Goal: Task Accomplishment & Management: Manage account settings

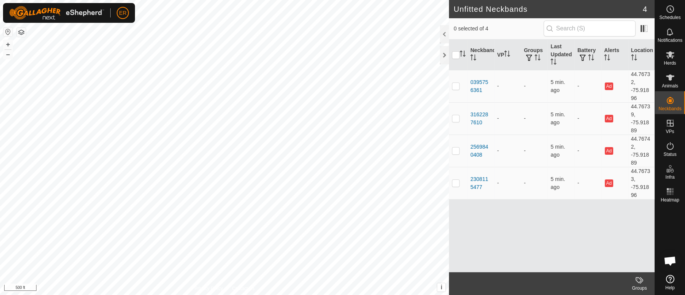
scroll to position [6639, 0]
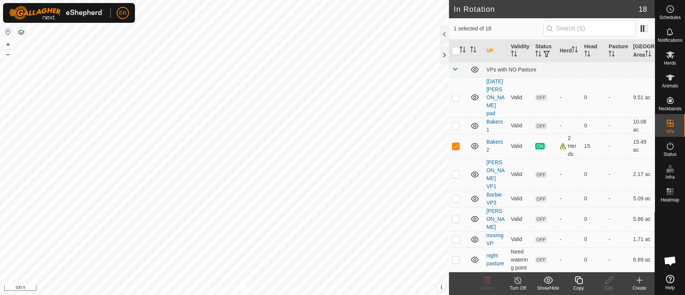
checkbox input "false"
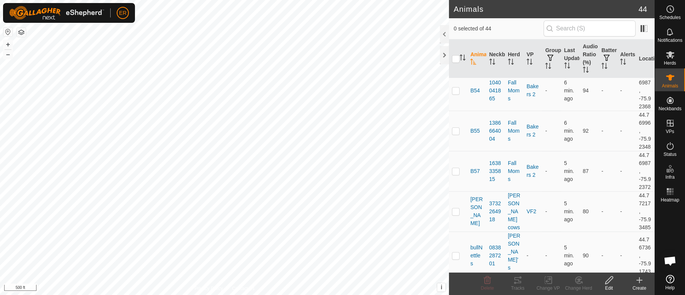
scroll to position [818, 0]
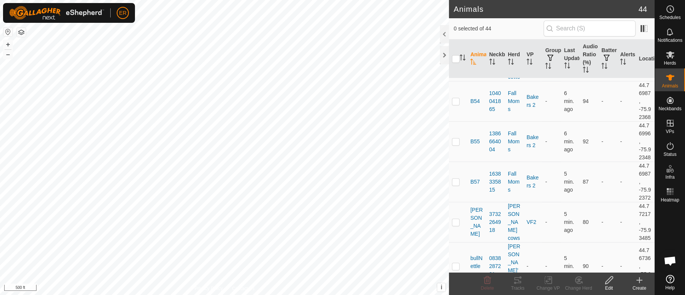
click at [455, 11] on p-checkbox at bounding box center [456, 8] width 8 height 6
checkbox input "true"
click at [547, 280] on icon at bounding box center [547, 279] width 9 height 9
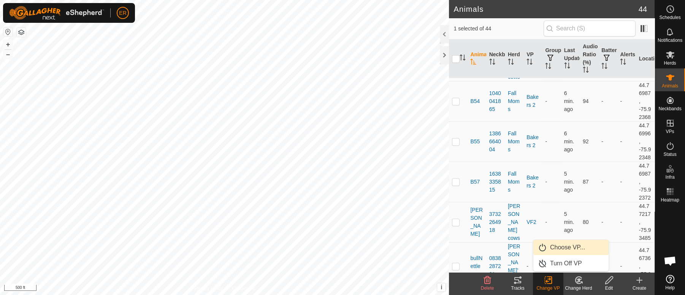
click at [560, 244] on link "Choose VP..." at bounding box center [570, 247] width 75 height 15
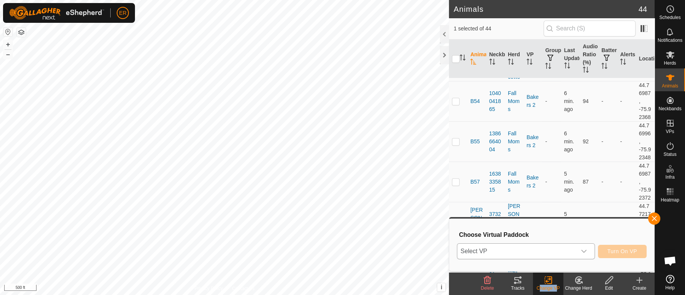
click at [582, 253] on icon "dropdown trigger" at bounding box center [583, 251] width 6 height 6
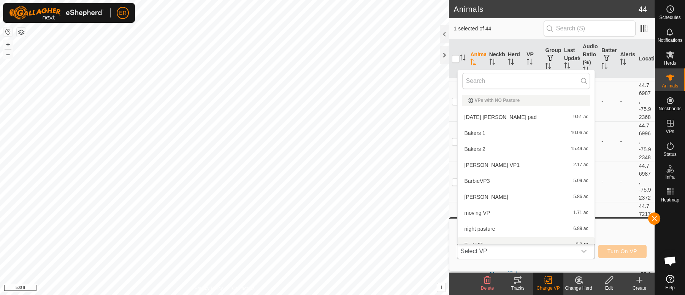
scroll to position [8, 0]
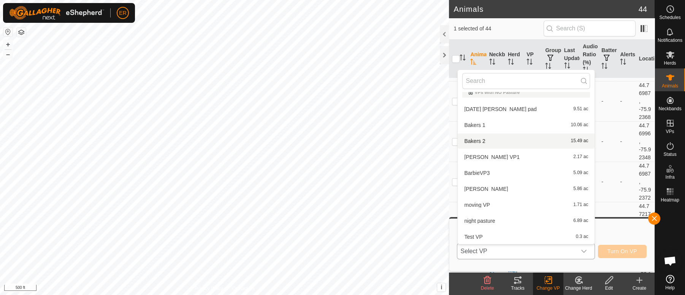
click at [473, 140] on li "Bakers 2 15.49 ac" at bounding box center [525, 140] width 137 height 15
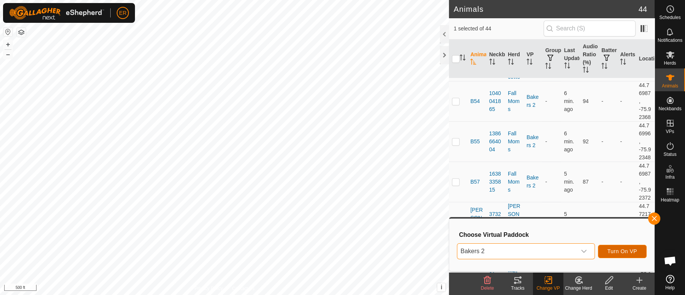
click at [618, 247] on button "Turn On VP" at bounding box center [622, 251] width 49 height 13
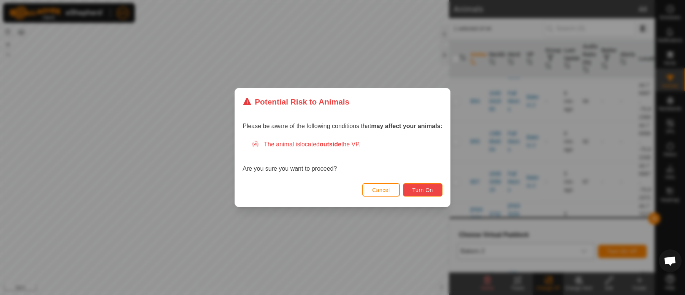
click at [416, 190] on span "Turn On" at bounding box center [422, 190] width 21 height 6
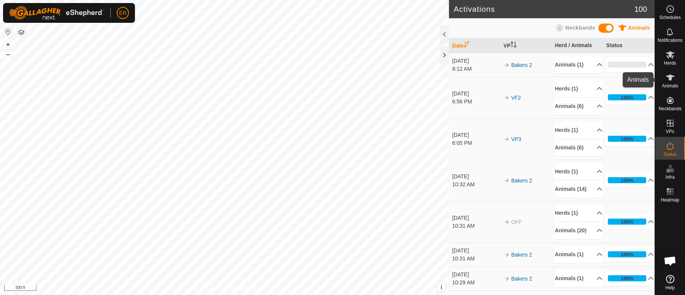
click at [668, 76] on icon at bounding box center [670, 77] width 8 height 6
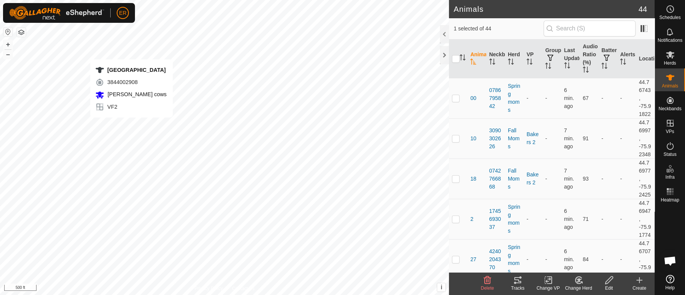
checkbox input "false"
checkbox input "true"
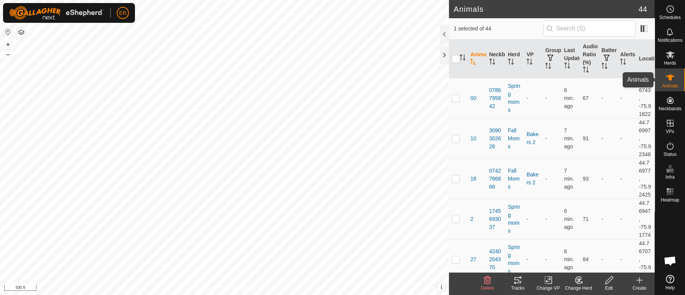
click at [669, 76] on icon at bounding box center [670, 77] width 8 height 6
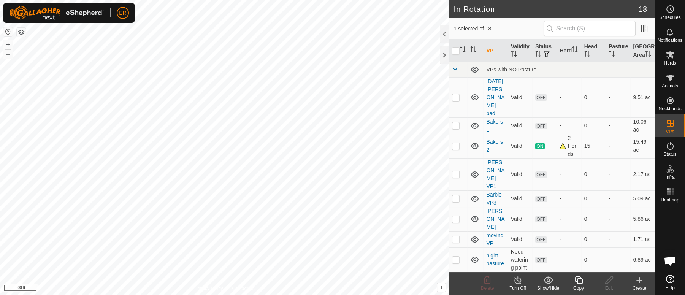
checkbox input "false"
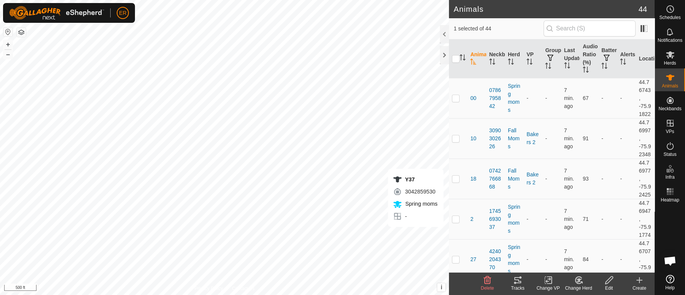
checkbox input "false"
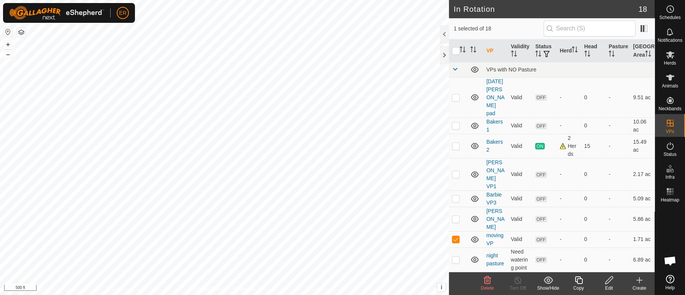
checkbox input "true"
checkbox input "false"
click at [457, 171] on p-checkbox at bounding box center [456, 174] width 8 height 6
checkbox input "false"
click at [669, 78] on icon at bounding box center [670, 77] width 8 height 6
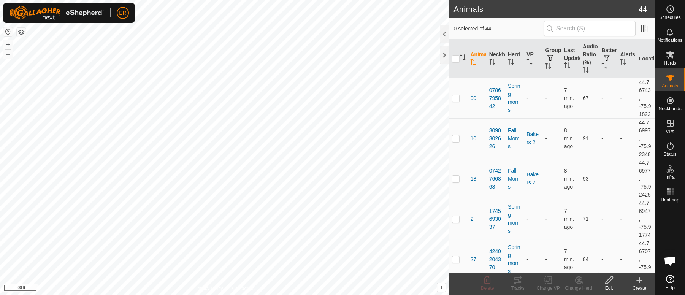
click at [669, 78] on icon at bounding box center [670, 77] width 8 height 6
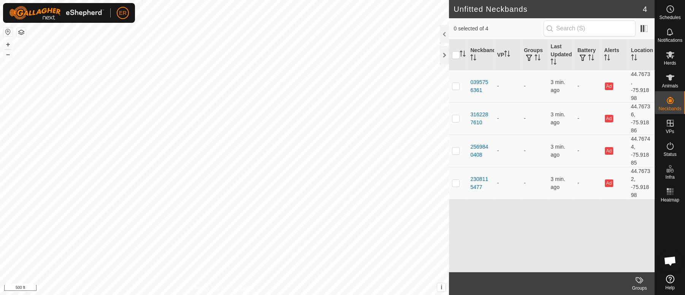
scroll to position [6639, 0]
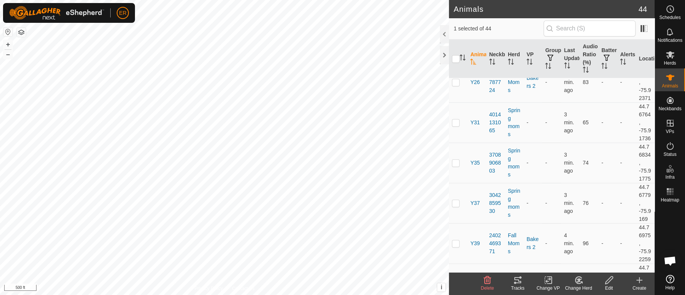
scroll to position [1410, 0]
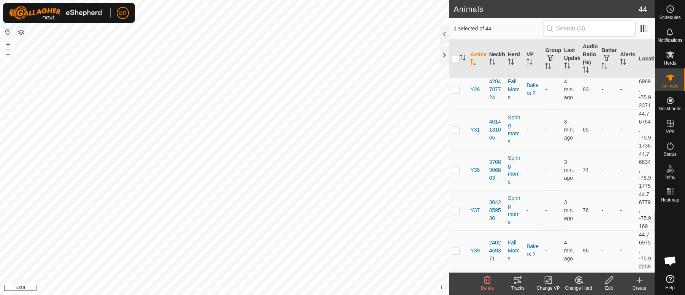
click at [547, 281] on icon at bounding box center [547, 280] width 5 height 5
click at [561, 247] on link "Choose VP..." at bounding box center [570, 247] width 75 height 15
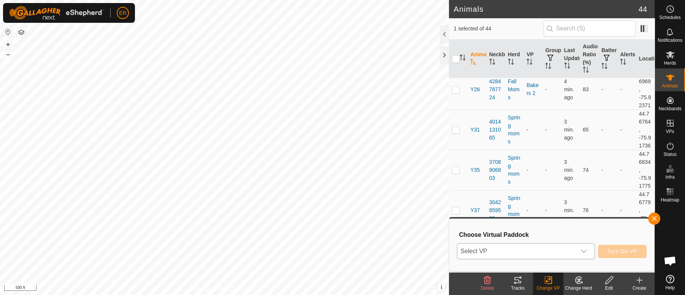
click at [584, 252] on icon "dropdown trigger" at bounding box center [583, 251] width 6 height 6
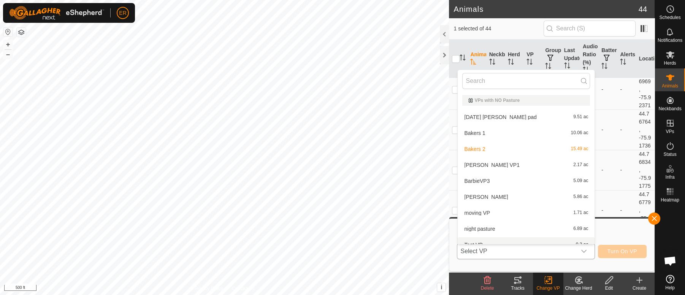
scroll to position [8, 0]
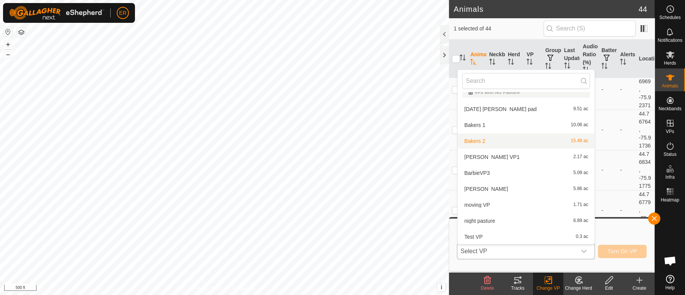
click at [470, 142] on li "Bakers 2 15.49 ac" at bounding box center [525, 140] width 137 height 15
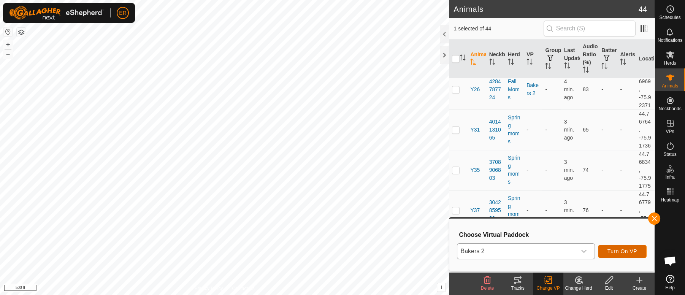
click at [610, 251] on span "Turn On VP" at bounding box center [622, 251] width 30 height 6
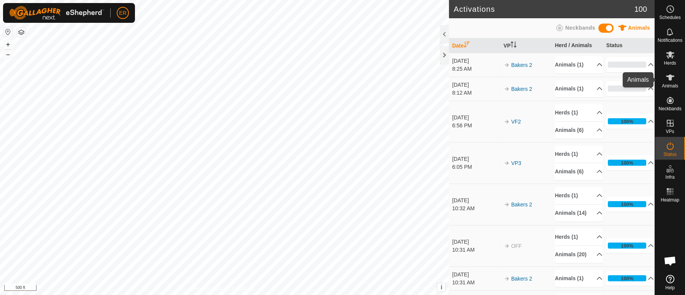
click at [669, 79] on icon at bounding box center [670, 77] width 8 height 6
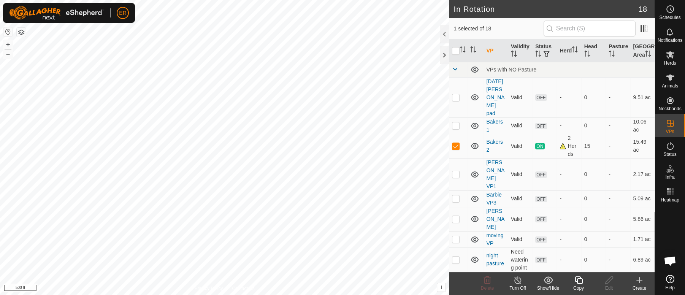
checkbox input "false"
click at [669, 77] on icon at bounding box center [670, 77] width 8 height 6
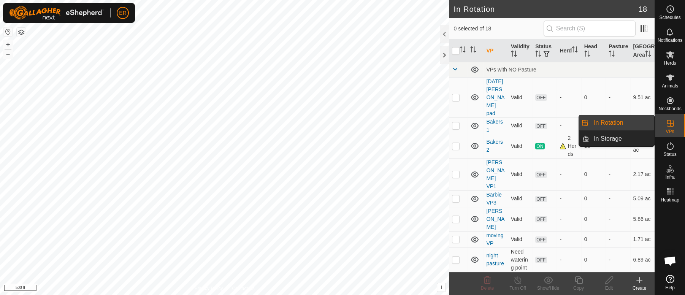
click at [667, 122] on icon at bounding box center [669, 123] width 9 height 9
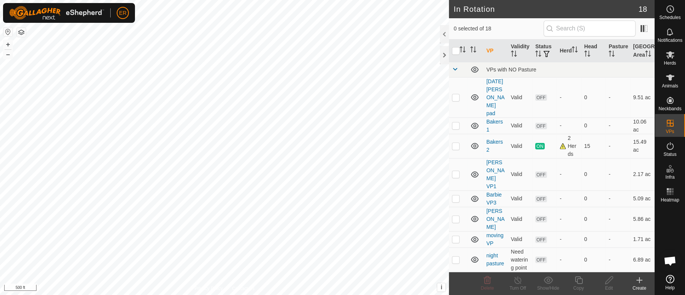
click at [637, 281] on icon at bounding box center [638, 279] width 9 height 9
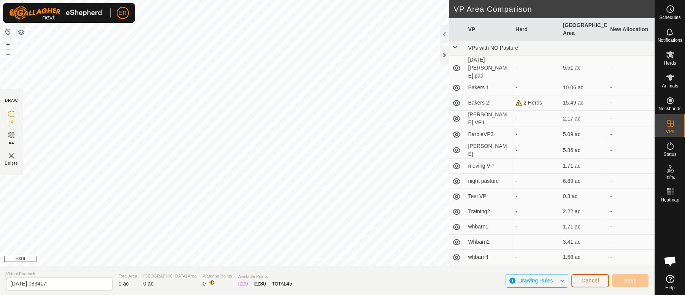
click at [597, 278] on span "Cancel" at bounding box center [590, 280] width 18 height 6
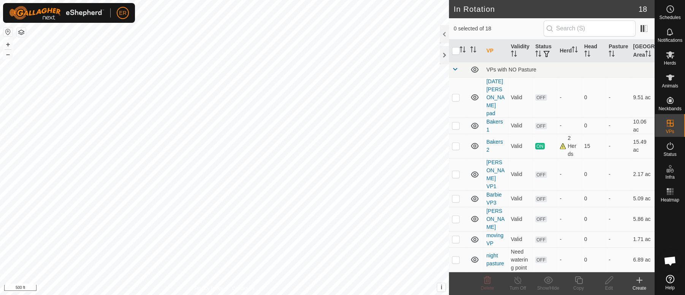
click at [639, 281] on icon at bounding box center [639, 279] width 0 height 5
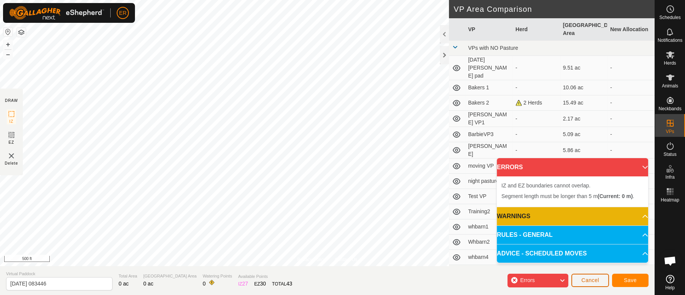
click at [585, 278] on span "Cancel" at bounding box center [590, 280] width 18 height 6
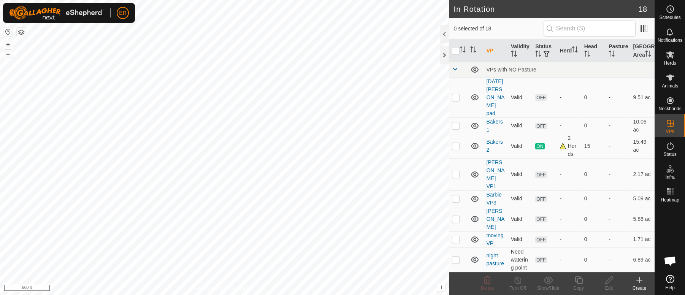
click at [639, 282] on icon at bounding box center [639, 279] width 0 height 5
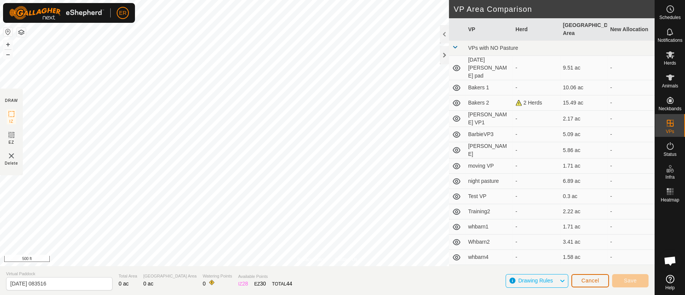
click at [593, 278] on span "Cancel" at bounding box center [590, 280] width 18 height 6
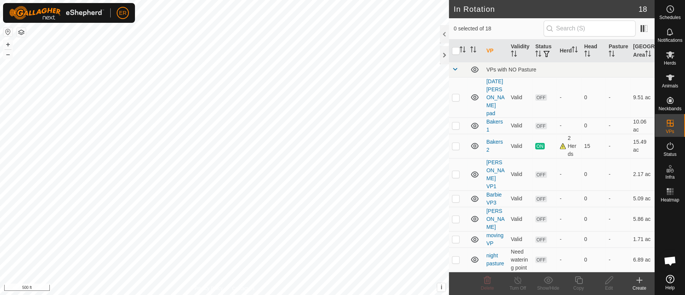
click at [639, 277] on icon at bounding box center [638, 279] width 9 height 9
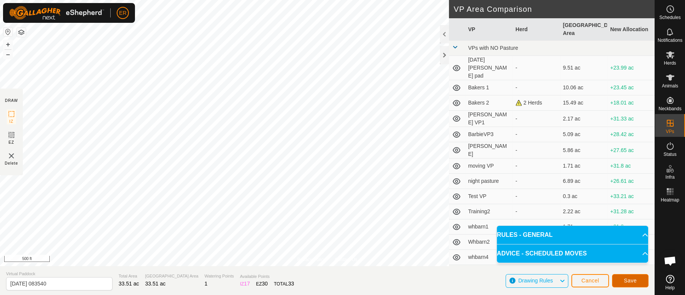
click at [626, 278] on span "Save" at bounding box center [629, 280] width 13 height 6
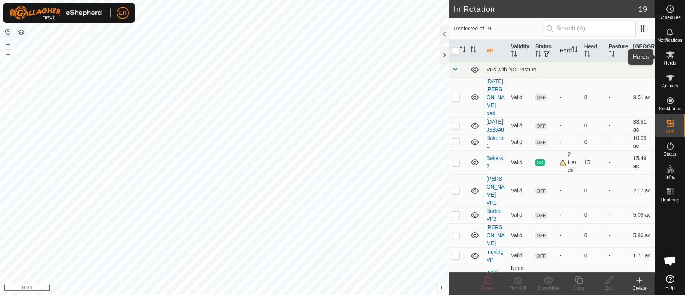
click at [667, 52] on icon at bounding box center [670, 54] width 8 height 7
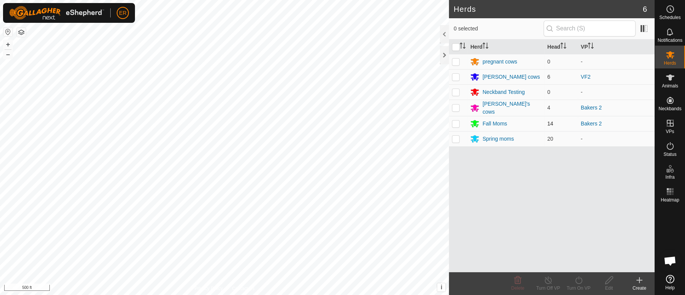
click at [455, 120] on p-checkbox at bounding box center [456, 123] width 8 height 6
click at [579, 278] on icon at bounding box center [578, 279] width 9 height 9
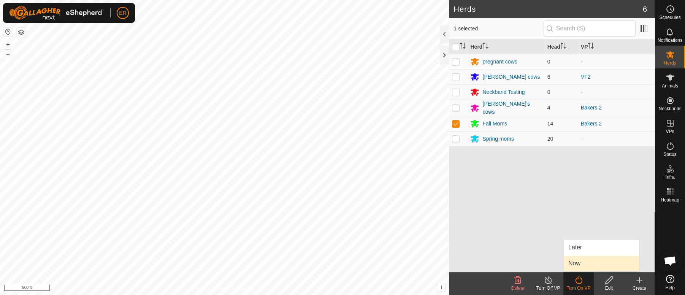
click at [570, 261] on link "Now" at bounding box center [600, 263] width 75 height 15
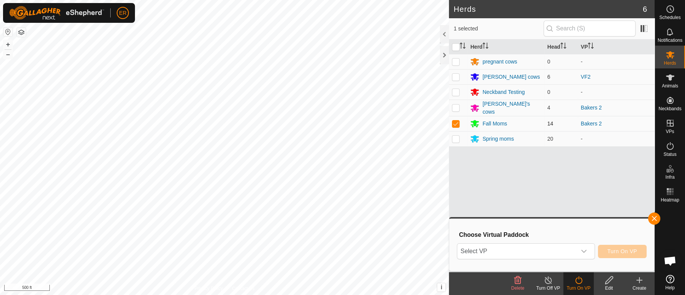
click at [456, 123] on p-checkbox at bounding box center [456, 123] width 8 height 6
checkbox input "false"
click at [651, 218] on button "button" at bounding box center [654, 218] width 12 height 12
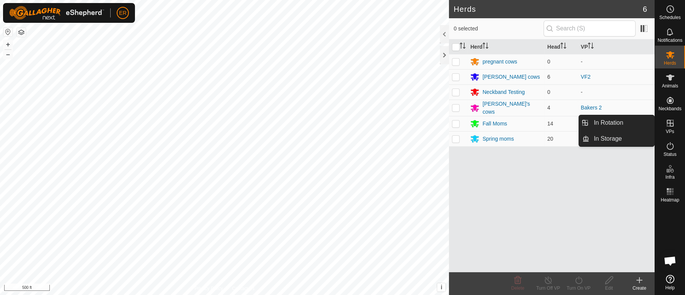
click at [668, 125] on icon at bounding box center [669, 123] width 9 height 9
click at [667, 122] on icon at bounding box center [669, 123] width 9 height 9
click at [621, 122] on link "In Rotation" at bounding box center [621, 122] width 65 height 15
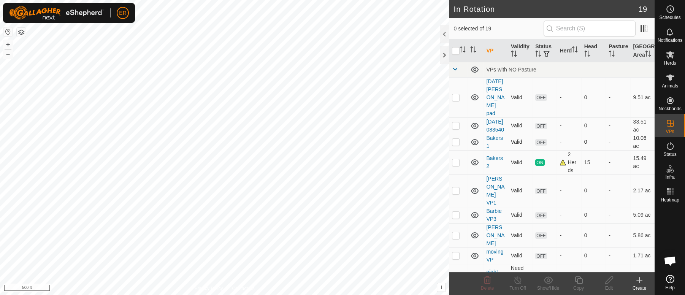
checkbox input "true"
click at [609, 279] on icon at bounding box center [608, 279] width 9 height 9
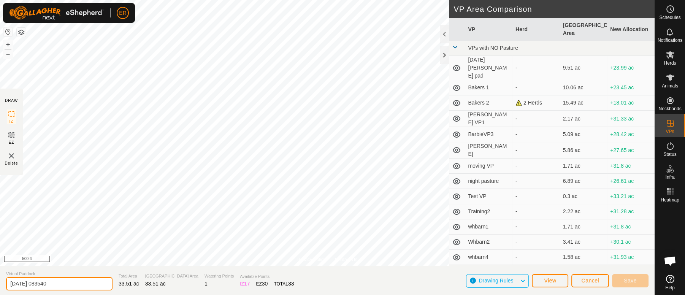
click at [60, 282] on input "[DATE] 083540" at bounding box center [59, 283] width 106 height 13
type input "2"
type input "Bakers 3"
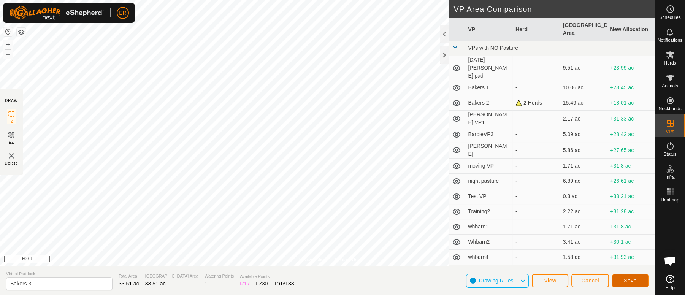
click at [626, 276] on button "Save" at bounding box center [630, 280] width 36 height 13
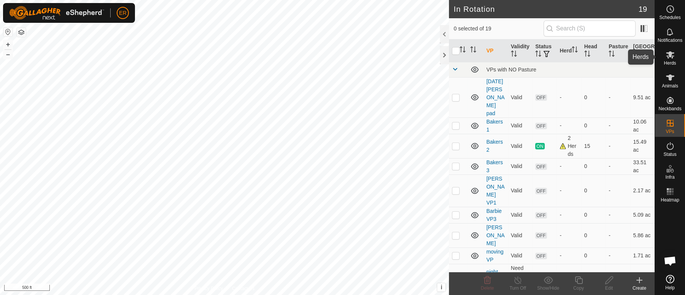
click at [670, 54] on icon at bounding box center [670, 54] width 8 height 7
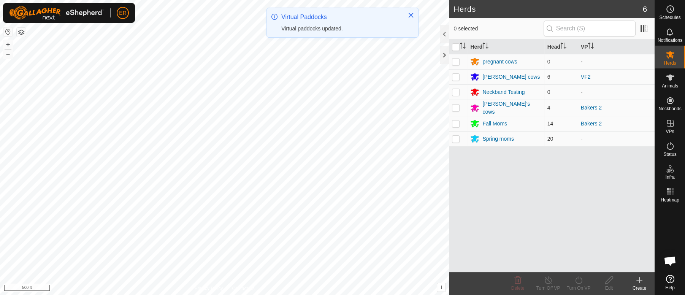
click at [456, 124] on p-checkbox at bounding box center [456, 123] width 8 height 6
checkbox input "true"
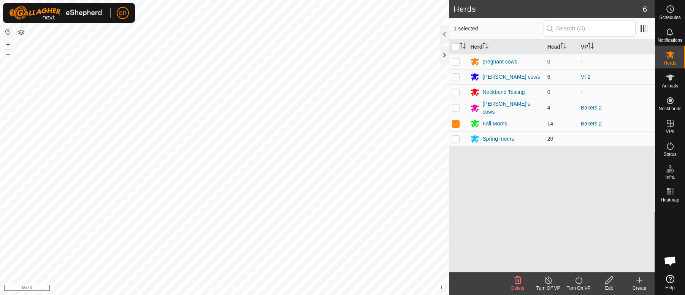
click at [577, 279] on icon at bounding box center [578, 279] width 9 height 9
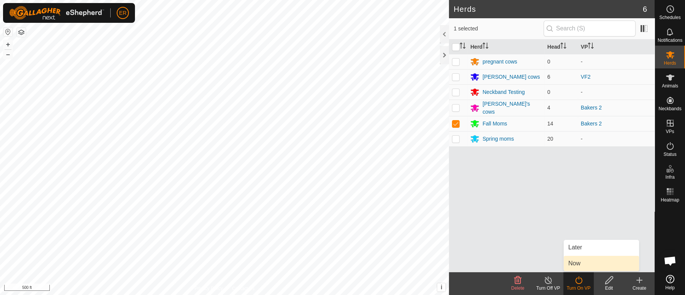
click at [574, 262] on link "Now" at bounding box center [600, 263] width 75 height 15
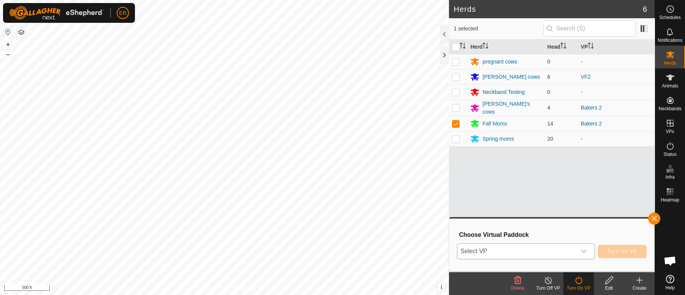
click at [585, 251] on icon "dropdown trigger" at bounding box center [583, 251] width 6 height 6
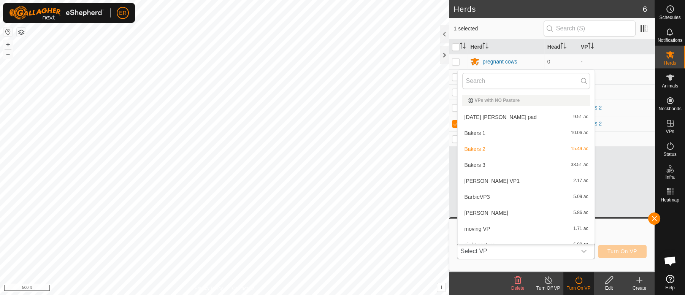
scroll to position [8, 0]
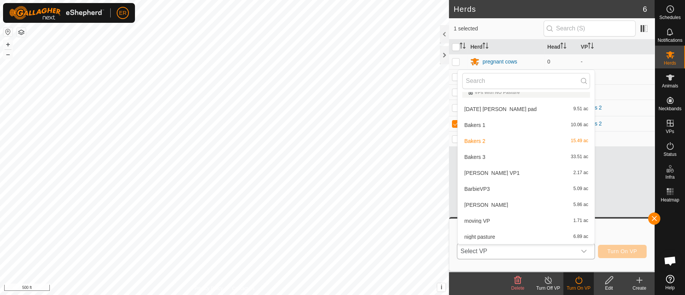
click at [464, 155] on li "Bakers 3 33.51 ac" at bounding box center [525, 156] width 137 height 15
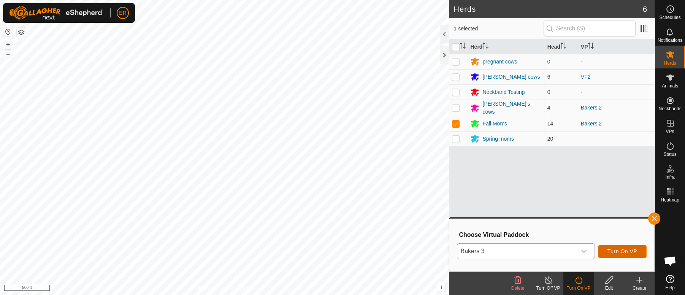
click at [624, 250] on span "Turn On VP" at bounding box center [622, 251] width 30 height 6
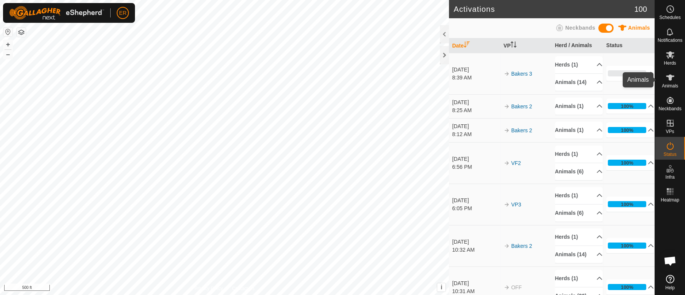
click at [667, 75] on icon at bounding box center [669, 77] width 9 height 9
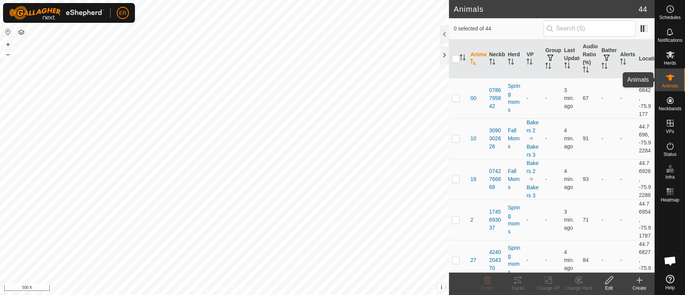
click at [670, 78] on icon at bounding box center [670, 77] width 8 height 6
click at [672, 76] on icon at bounding box center [670, 77] width 8 height 6
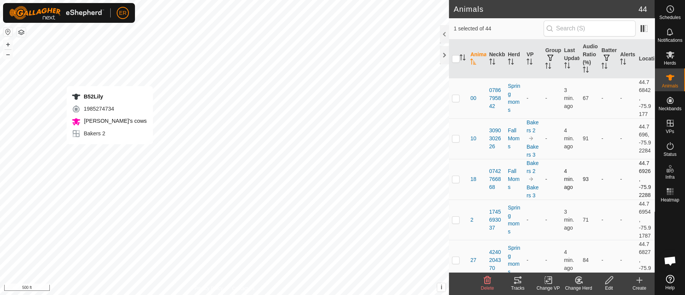
checkbox input "true"
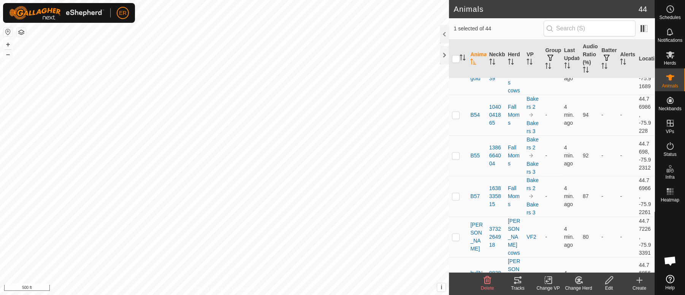
scroll to position [806, 0]
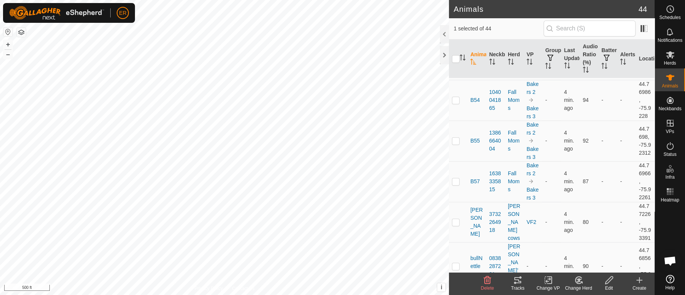
click at [547, 280] on icon at bounding box center [547, 279] width 9 height 9
click at [558, 245] on link "Choose VP..." at bounding box center [570, 247] width 75 height 15
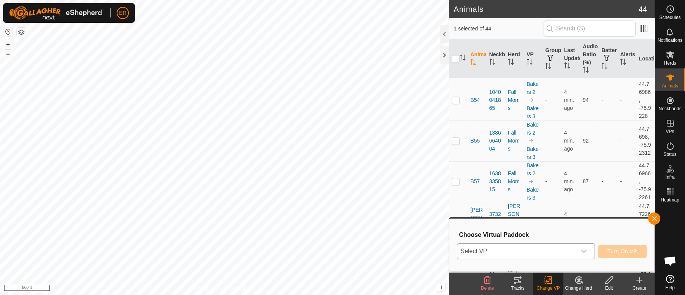
click at [582, 253] on icon "dropdown trigger" at bounding box center [583, 251] width 6 height 6
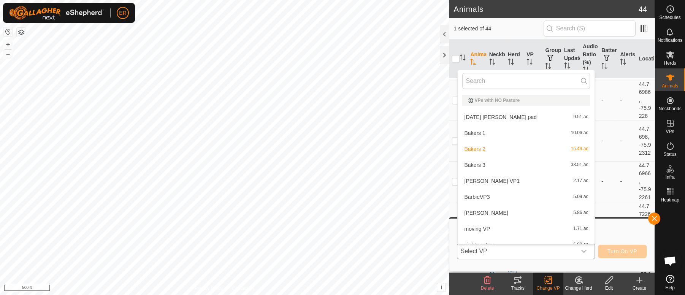
scroll to position [8, 0]
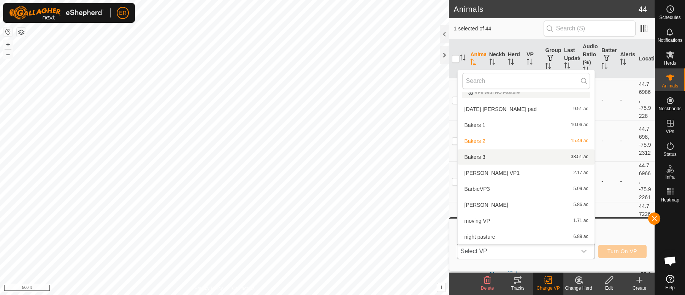
click at [468, 156] on li "Bakers 3 33.51 ac" at bounding box center [525, 156] width 137 height 15
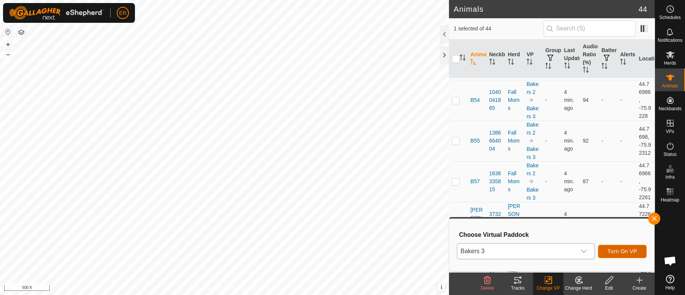
click at [634, 252] on span "Turn On VP" at bounding box center [622, 251] width 30 height 6
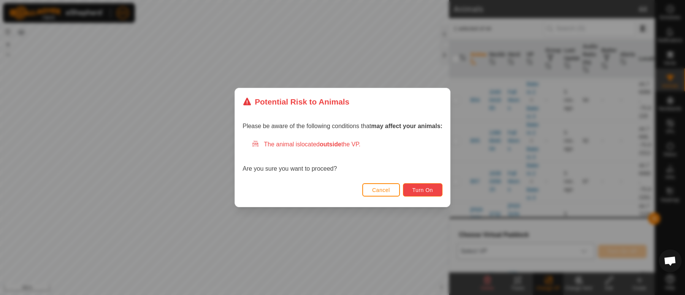
click at [422, 191] on span "Turn On" at bounding box center [422, 190] width 21 height 6
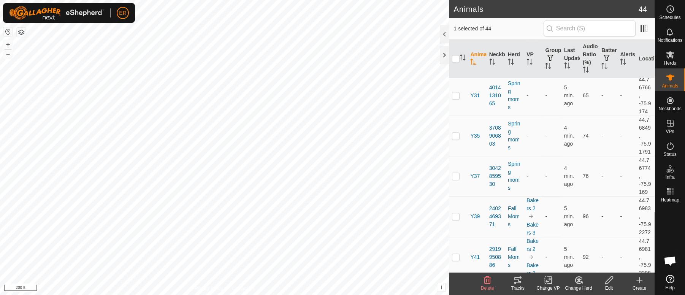
scroll to position [1484, 0]
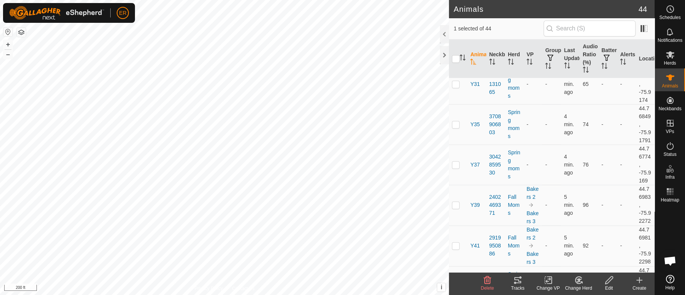
click at [548, 277] on icon at bounding box center [547, 279] width 9 height 9
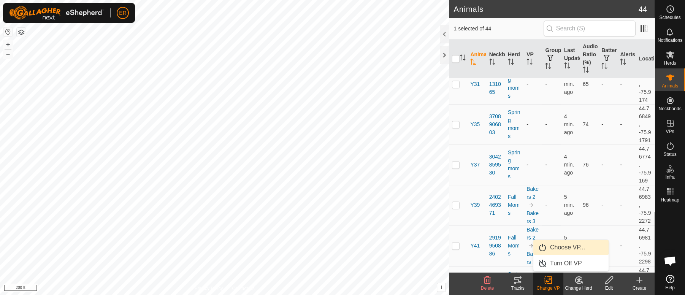
click at [557, 243] on link "Choose VP..." at bounding box center [570, 247] width 75 height 15
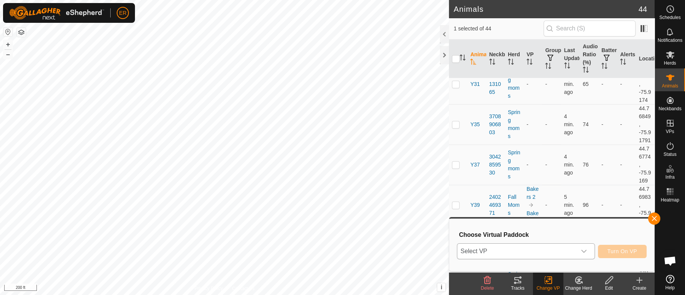
click at [587, 250] on div "dropdown trigger" at bounding box center [583, 251] width 15 height 15
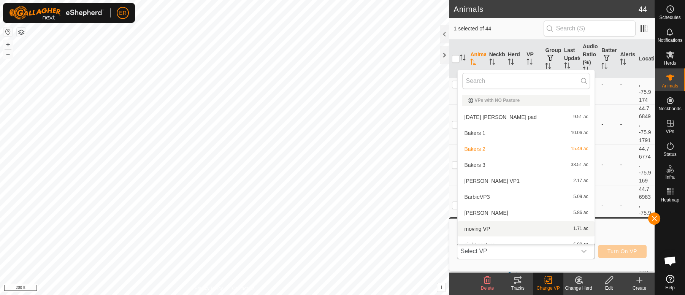
scroll to position [8, 0]
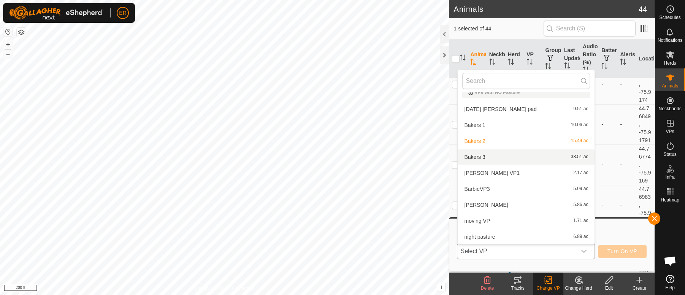
click at [468, 155] on li "Bakers 3 33.51 ac" at bounding box center [525, 156] width 137 height 15
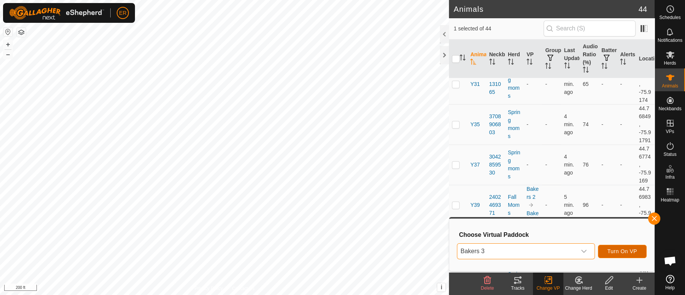
click at [615, 248] on span "Turn On VP" at bounding box center [622, 251] width 30 height 6
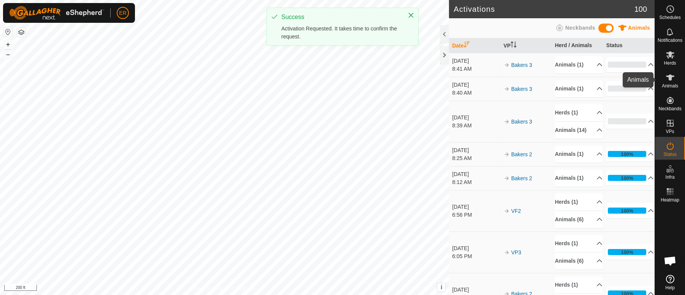
click at [669, 76] on icon at bounding box center [670, 77] width 8 height 6
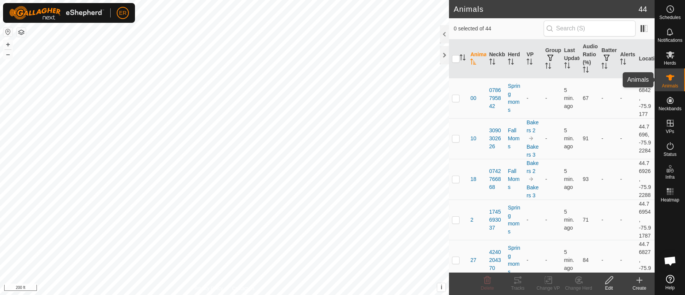
click at [669, 74] on icon at bounding box center [670, 77] width 8 height 6
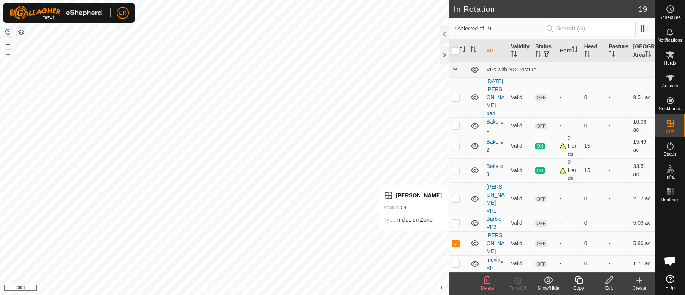
checkbox input "false"
checkbox input "true"
checkbox input "false"
checkbox input "true"
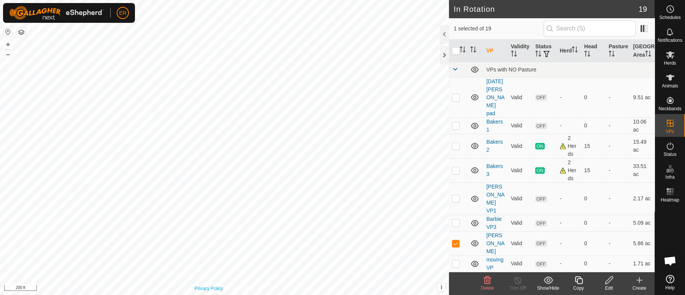
checkbox input "false"
checkbox input "true"
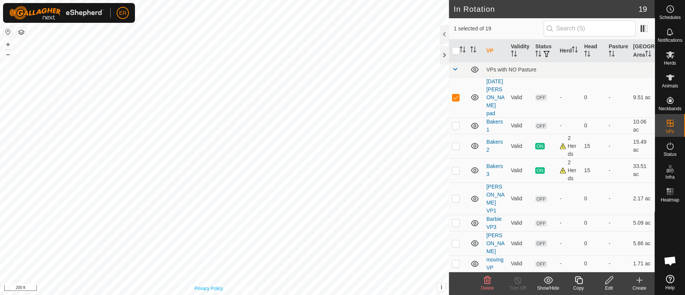
checkbox input "true"
checkbox input "false"
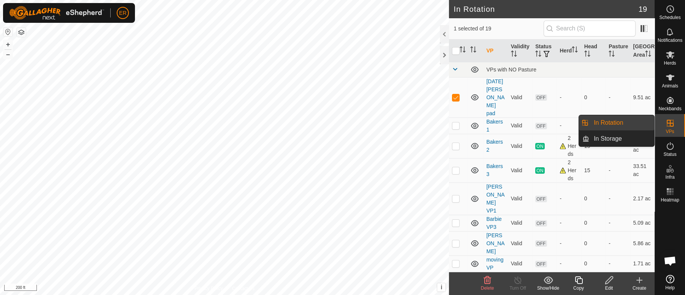
click at [670, 123] on icon at bounding box center [669, 123] width 7 height 7
click at [624, 124] on link "In Rotation" at bounding box center [621, 122] width 65 height 15
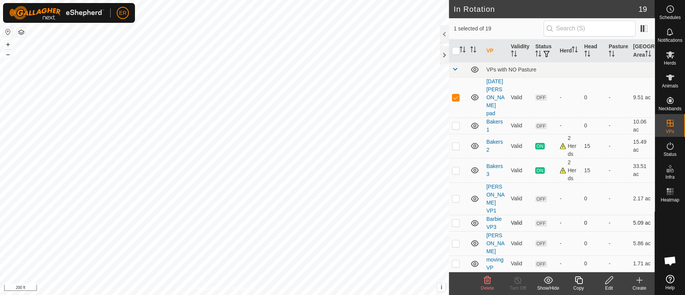
checkbox input "false"
checkbox input "true"
checkbox input "false"
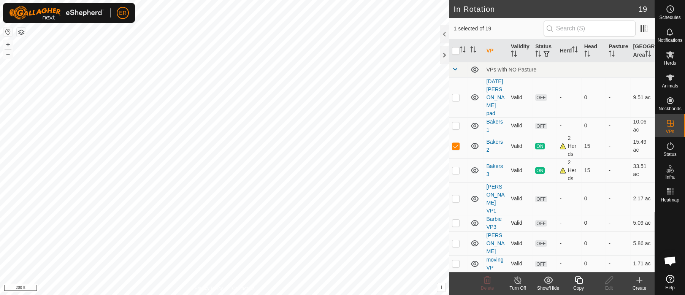
checkbox input "false"
checkbox input "true"
click at [519, 282] on line at bounding box center [517, 280] width 6 height 6
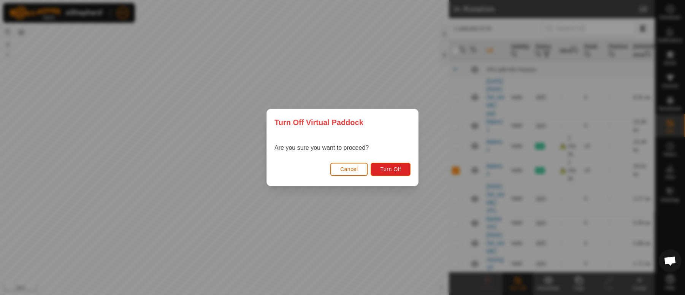
click at [347, 169] on span "Cancel" at bounding box center [349, 169] width 18 height 6
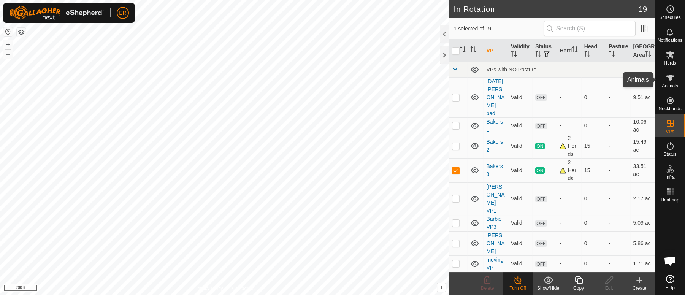
click at [667, 77] on icon at bounding box center [670, 77] width 8 height 6
click at [517, 280] on icon at bounding box center [517, 279] width 9 height 9
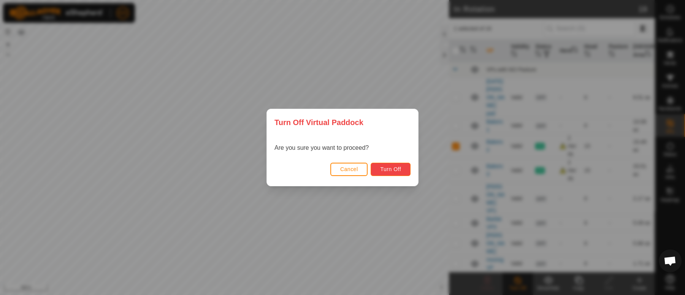
click at [378, 171] on button "Turn Off" at bounding box center [390, 169] width 40 height 13
